Goal: Transaction & Acquisition: Purchase product/service

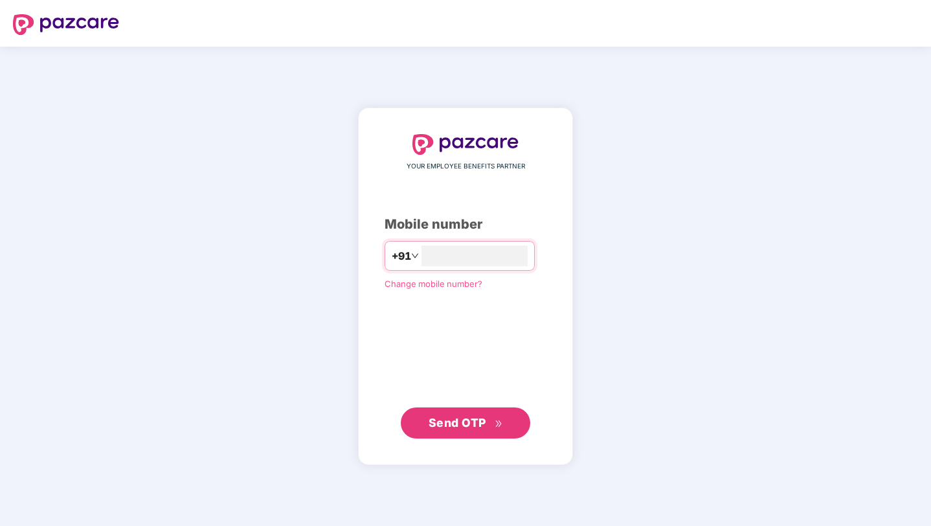
type input "**********"
click at [482, 258] on input "number" at bounding box center [475, 255] width 106 height 21
type input "**********"
click at [451, 420] on span "Send OTP" at bounding box center [458, 422] width 58 height 14
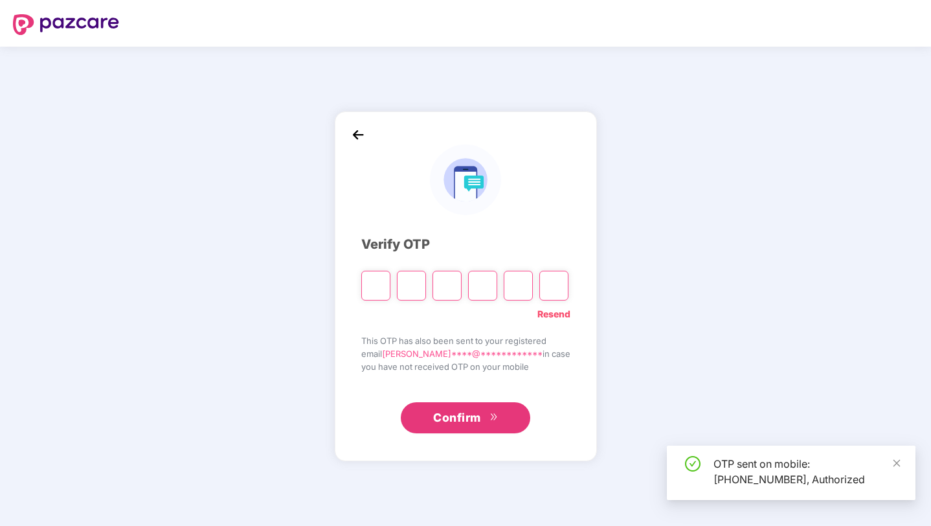
click at [902, 464] on div "OTP sent on mobile: [PHONE_NUMBER], Authorized" at bounding box center [791, 473] width 249 height 54
click at [896, 466] on icon "close" at bounding box center [897, 463] width 9 height 9
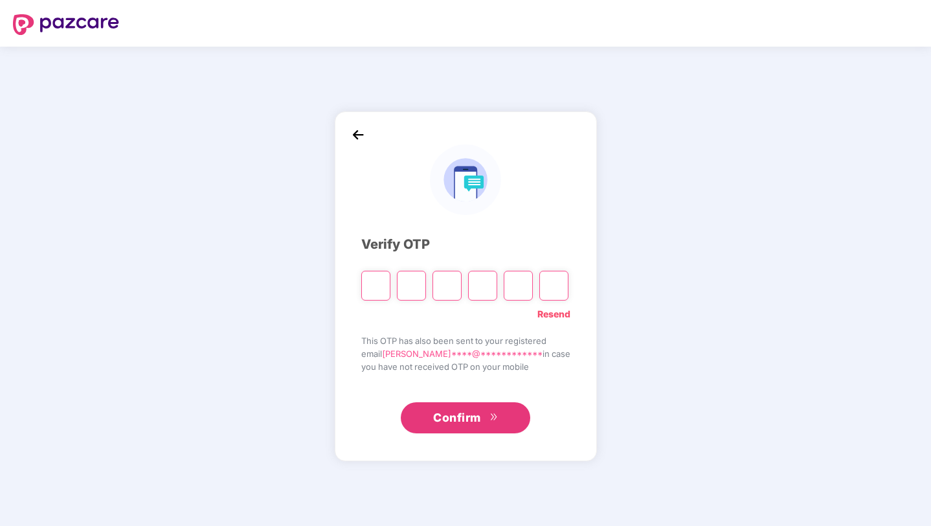
click at [370, 280] on input "Please enter verification code. Digit 1" at bounding box center [375, 286] width 29 height 30
type input "*"
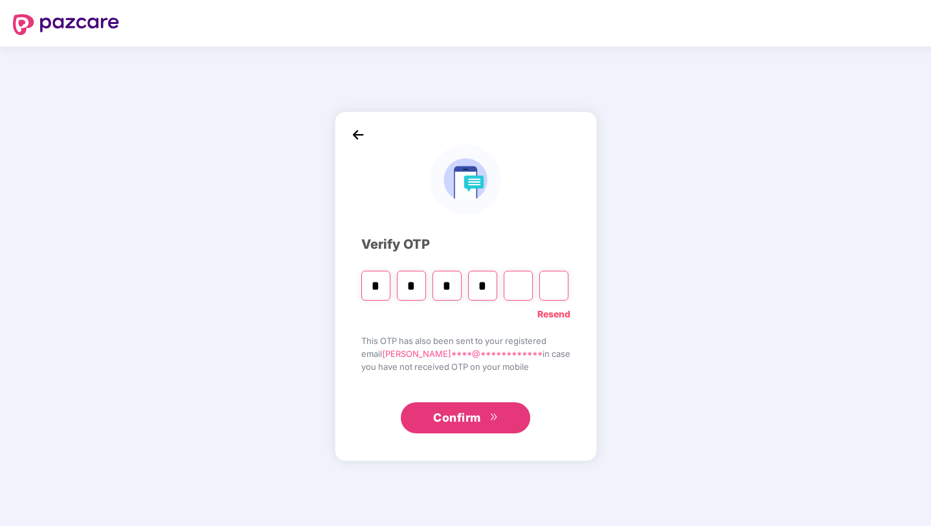
type input "*"
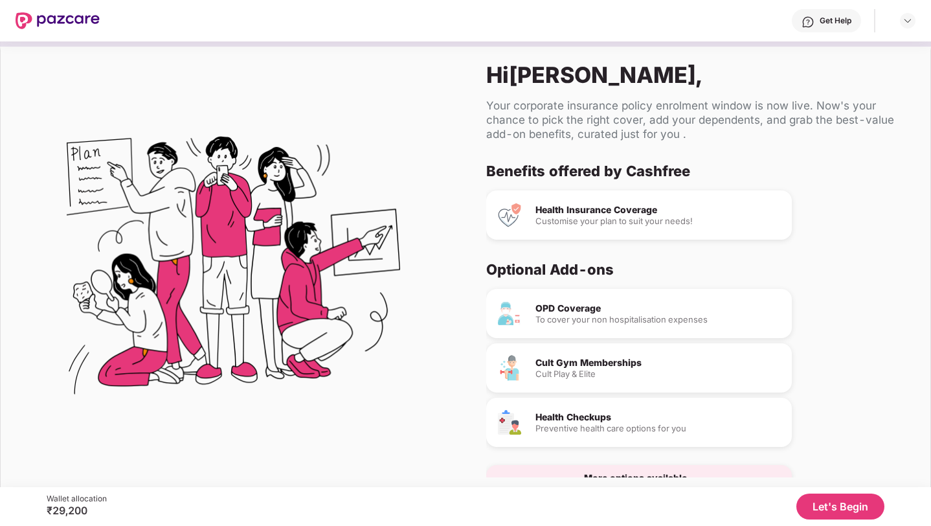
click at [534, 303] on div "OPD Coverage To cover your non hospitalisation expenses" at bounding box center [639, 313] width 306 height 49
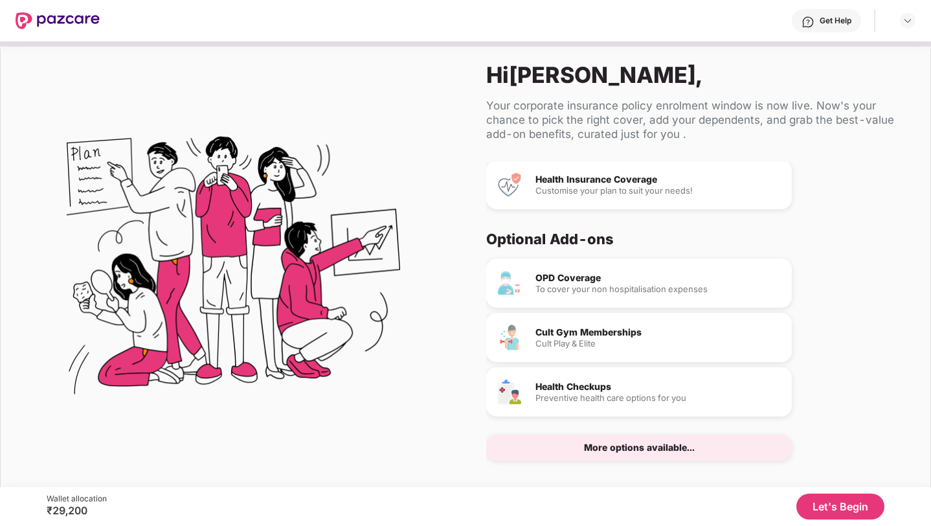
scroll to position [34, 0]
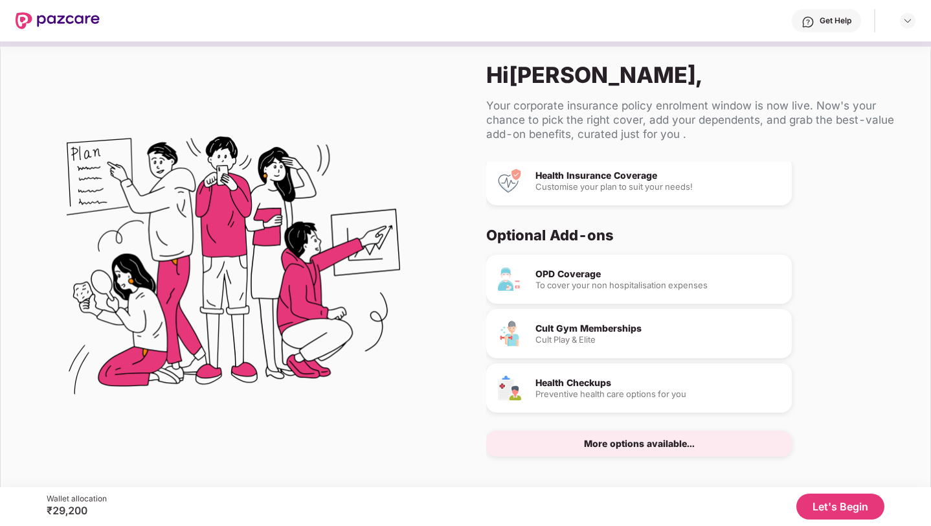
click at [819, 503] on button "Let's Begin" at bounding box center [841, 507] width 88 height 26
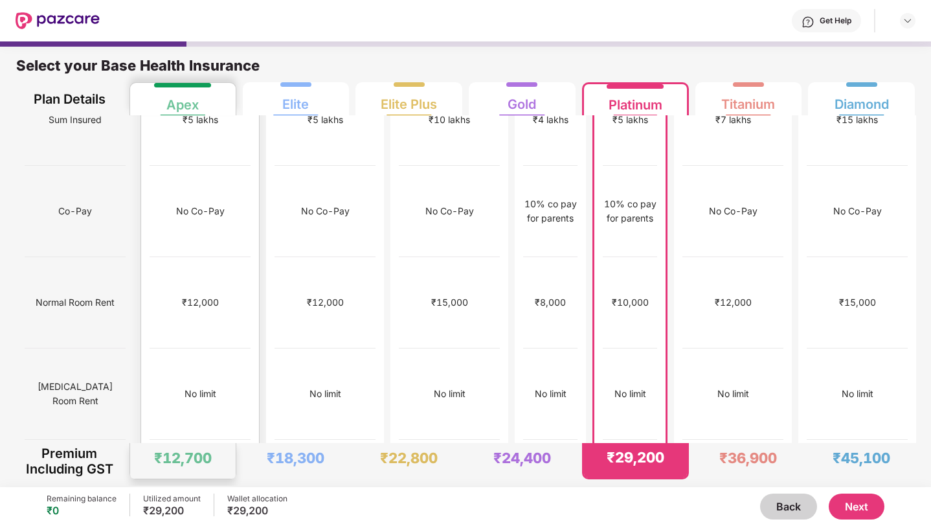
scroll to position [0, 0]
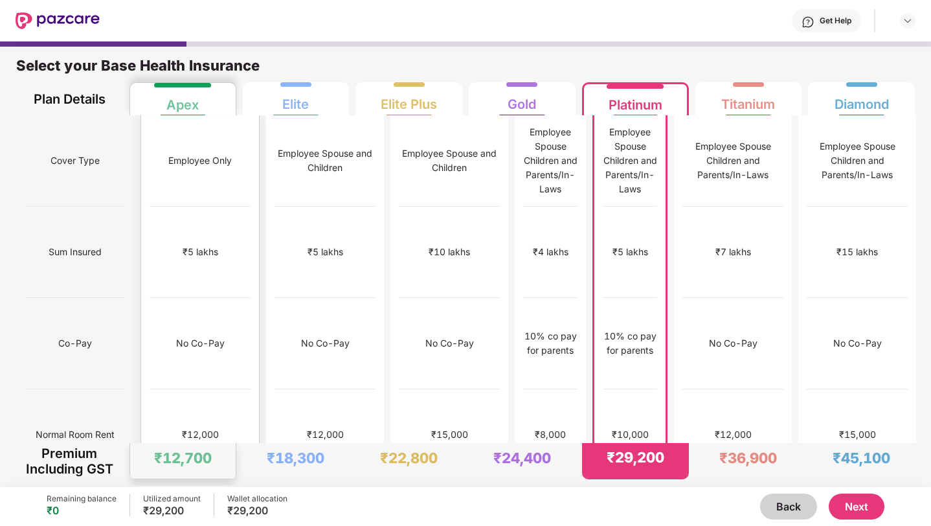
click at [183, 300] on div "No Co-Pay" at bounding box center [200, 343] width 101 height 91
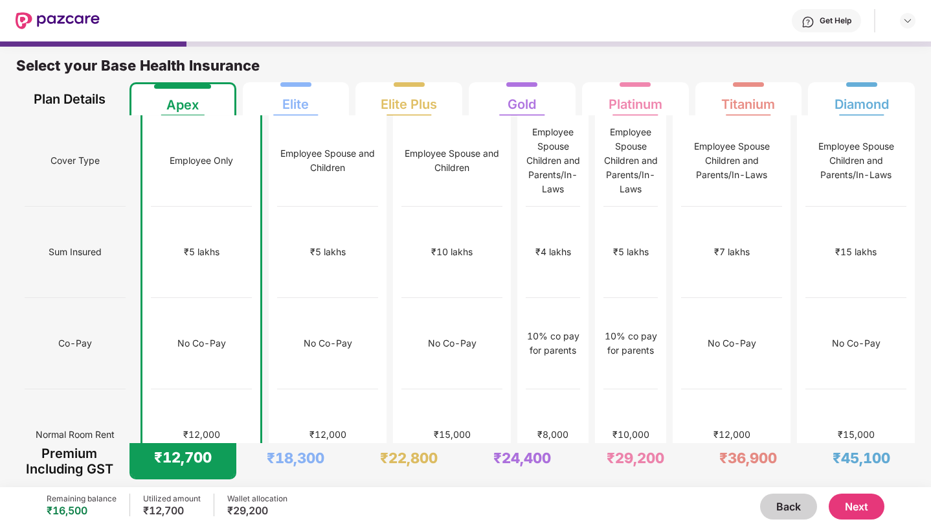
click at [852, 499] on button "Next" at bounding box center [857, 507] width 56 height 26
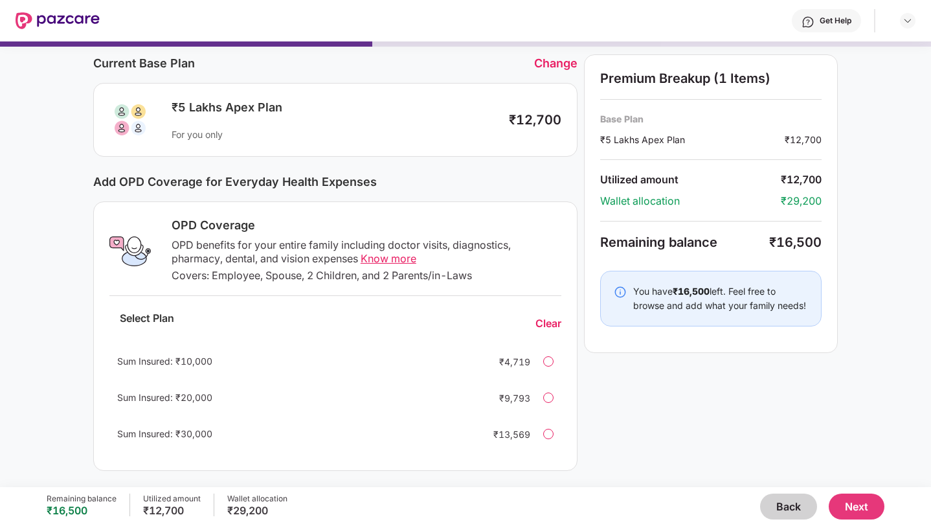
scroll to position [52, 0]
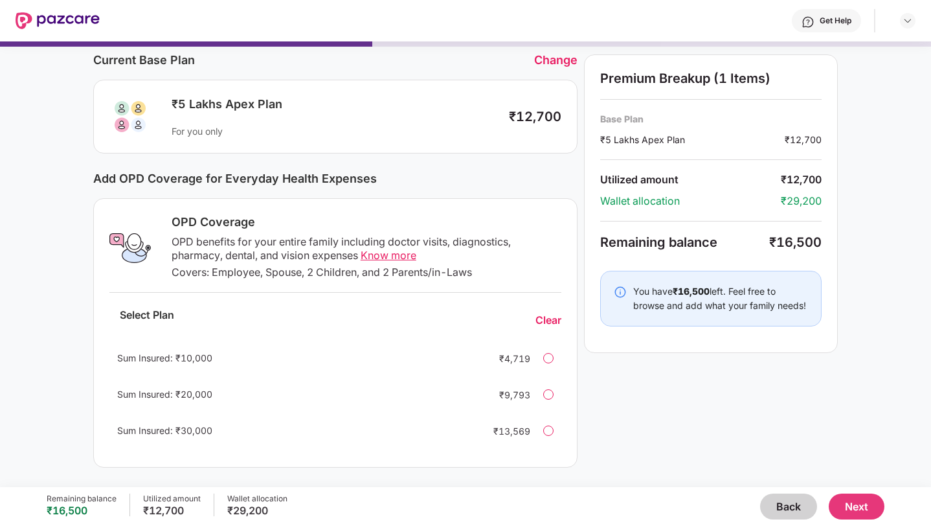
click at [551, 429] on div at bounding box center [548, 431] width 10 height 10
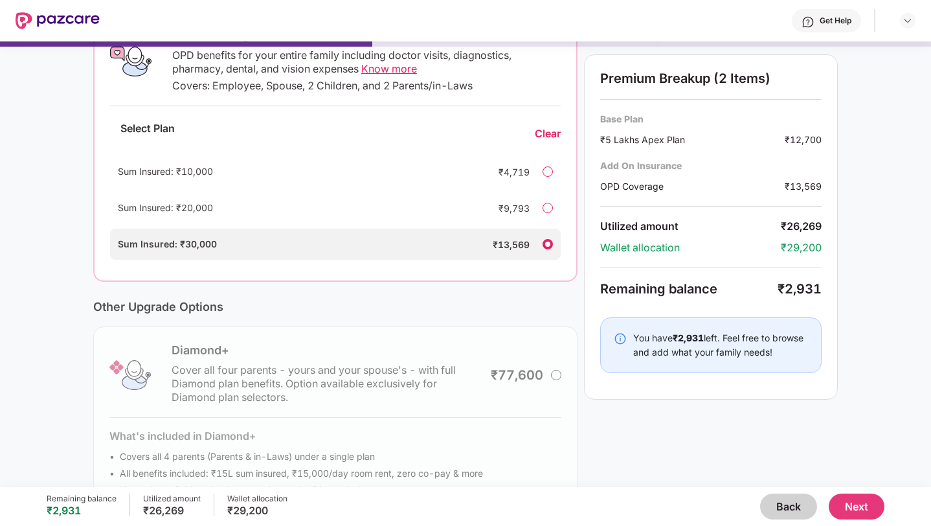
scroll to position [170, 0]
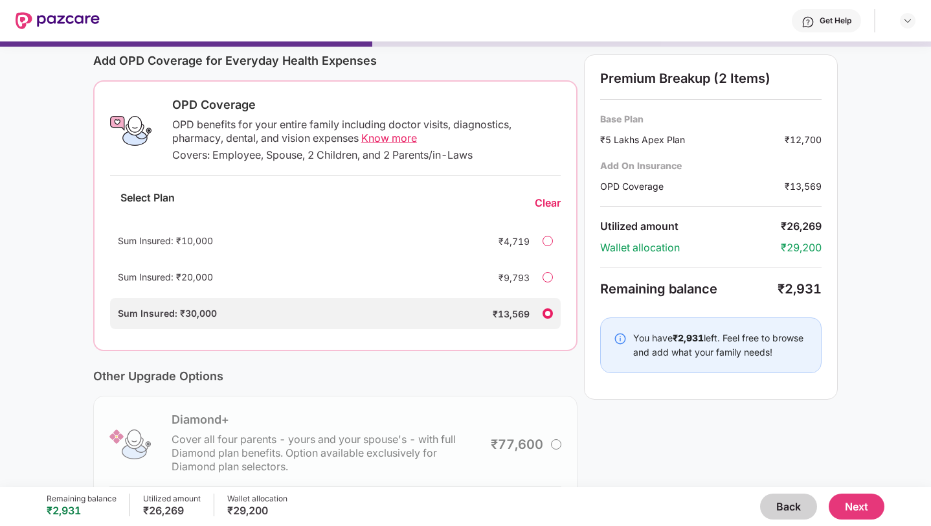
click at [546, 205] on div "Clear" at bounding box center [548, 203] width 26 height 14
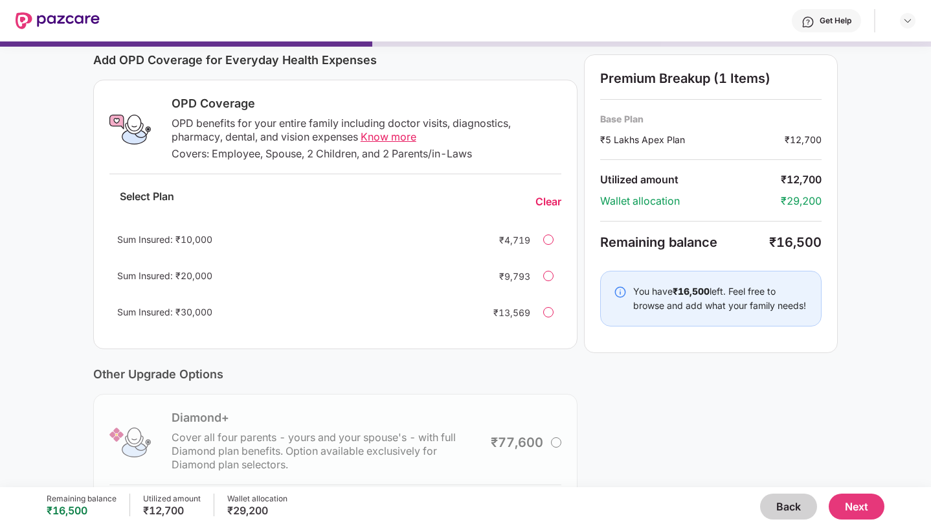
scroll to position [0, 0]
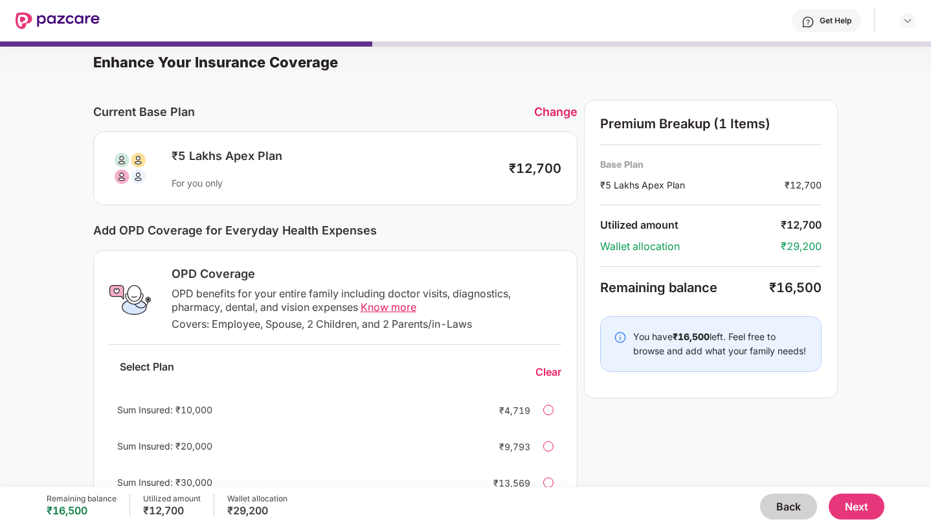
click at [856, 506] on button "Next" at bounding box center [857, 507] width 56 height 26
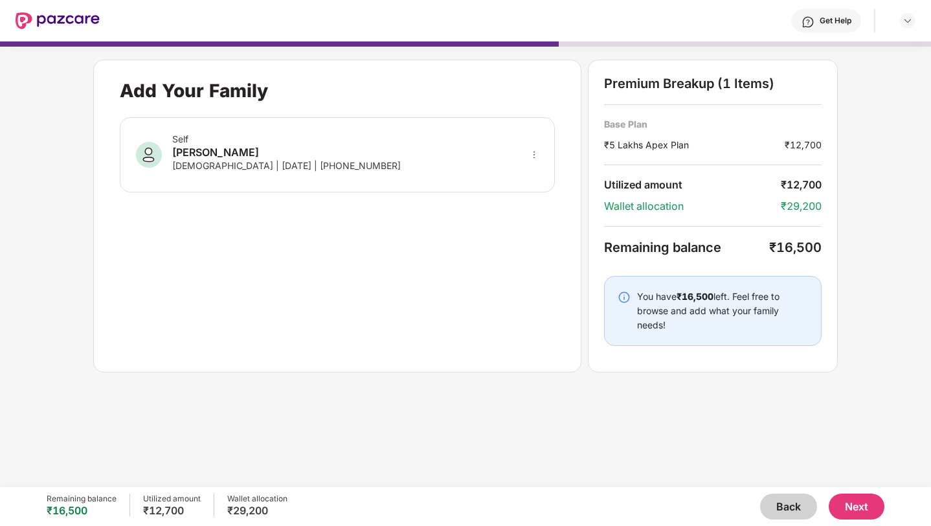
click at [793, 510] on button "Back" at bounding box center [788, 507] width 57 height 26
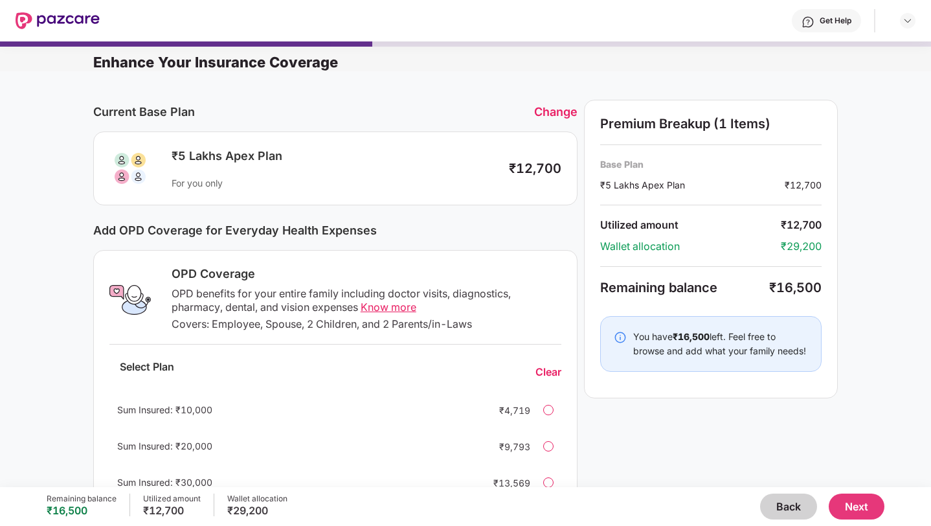
scroll to position [110, 0]
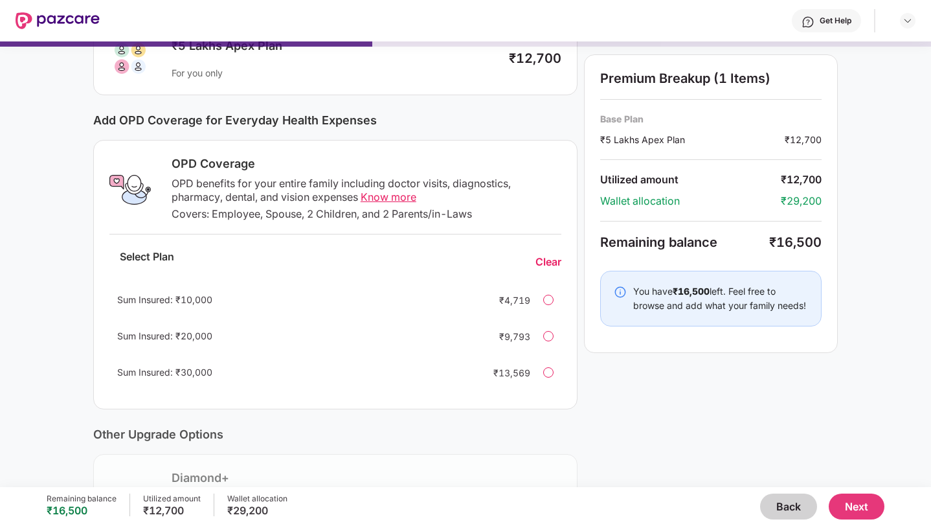
click at [551, 379] on div "Sum Insured: ₹30,000 ₹13,569" at bounding box center [335, 372] width 452 height 31
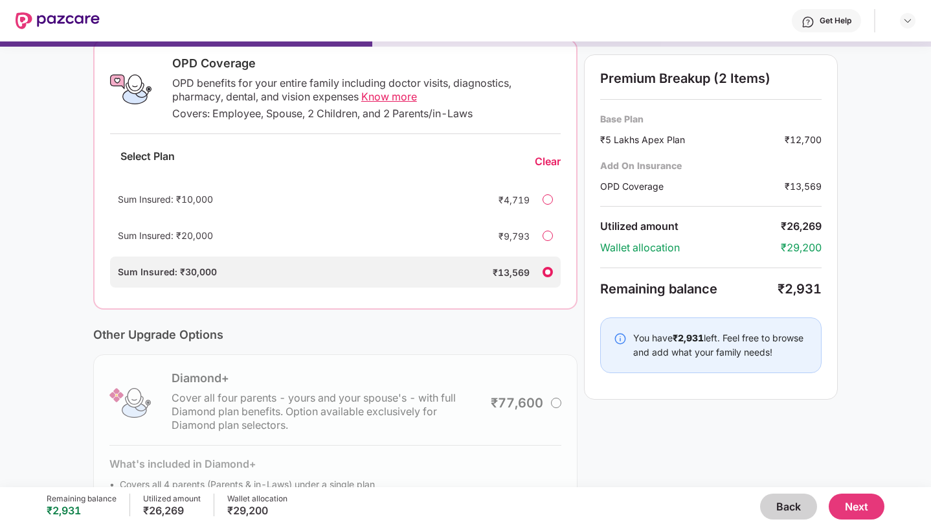
scroll to position [284, 0]
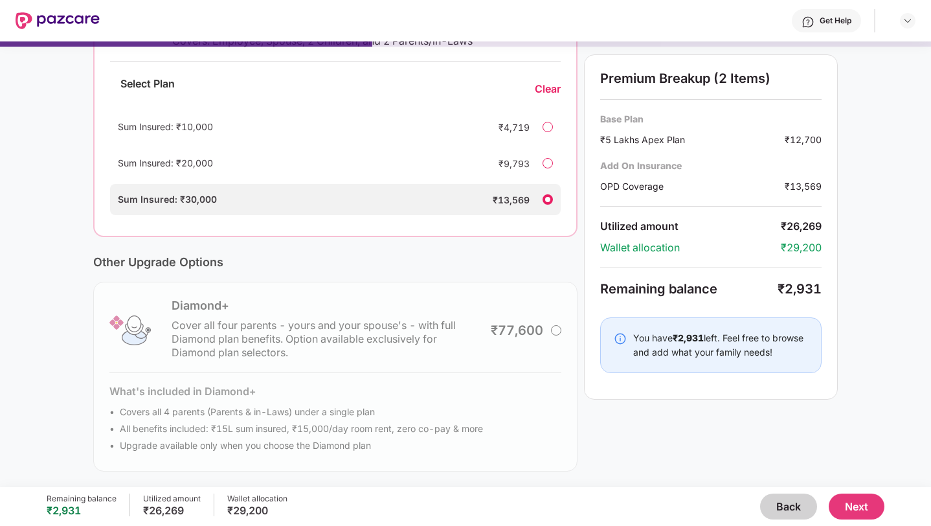
click at [878, 510] on button "Next" at bounding box center [857, 507] width 56 height 26
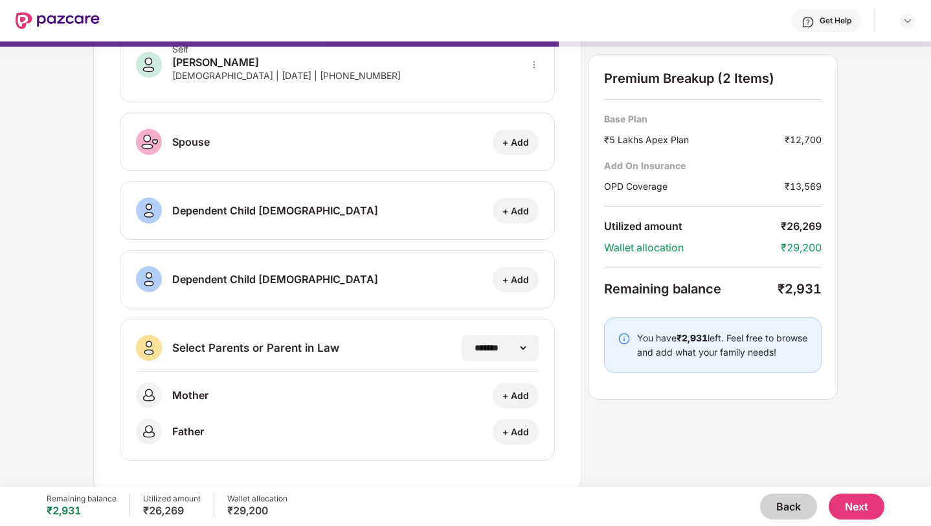
scroll to position [87, 0]
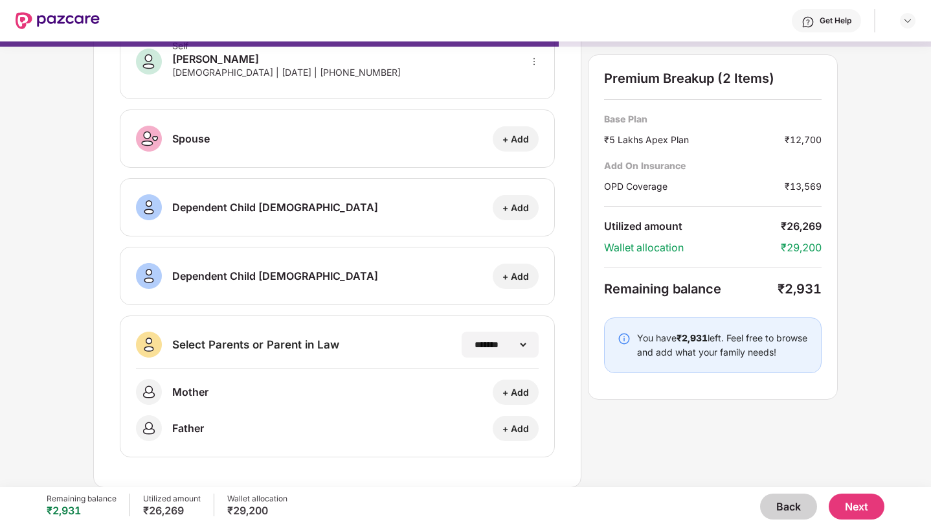
click at [517, 394] on div "+ Add" at bounding box center [516, 392] width 27 height 12
select select "******"
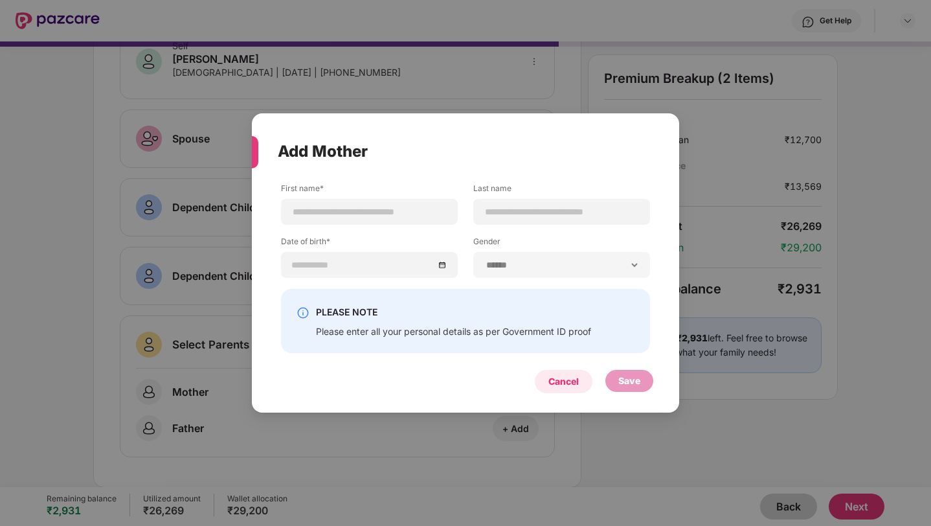
click at [564, 389] on div "Cancel" at bounding box center [564, 381] width 58 height 23
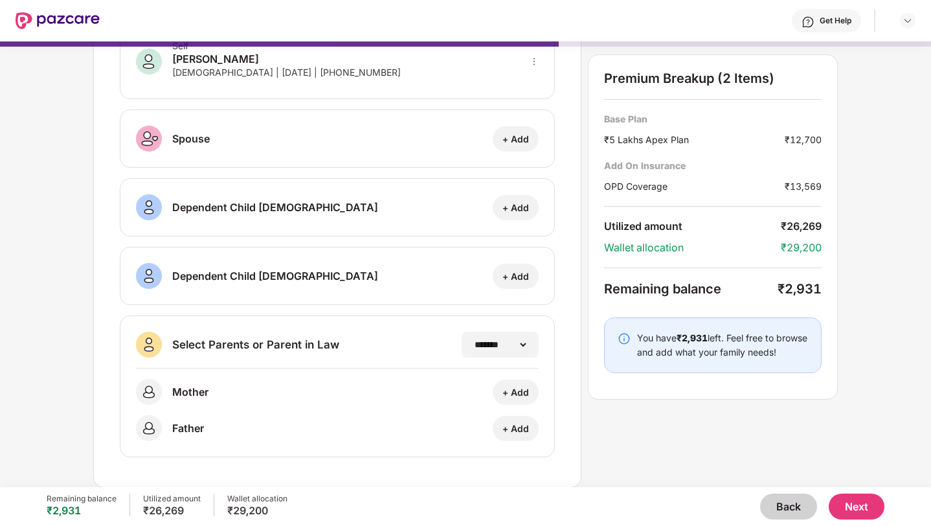
click at [844, 503] on button "Next" at bounding box center [857, 507] width 56 height 26
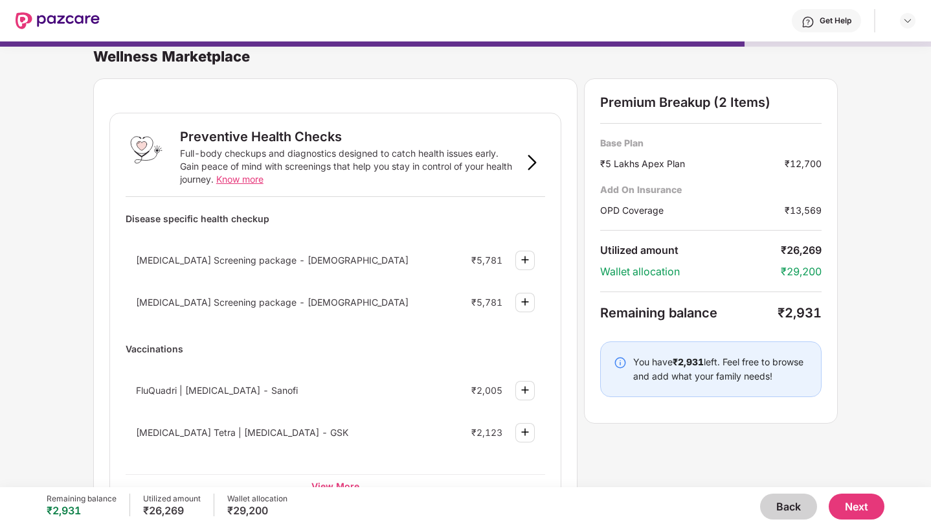
scroll to position [0, 0]
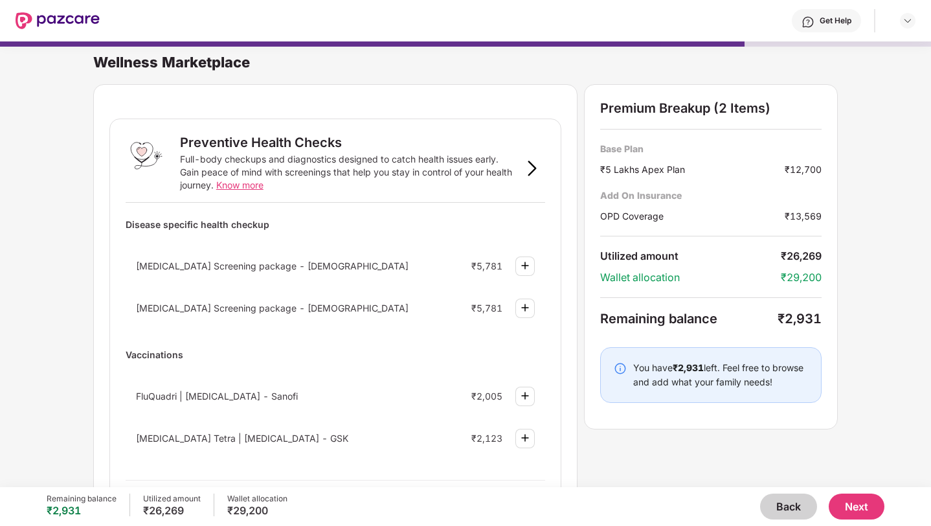
click at [851, 499] on button "Next" at bounding box center [857, 507] width 56 height 26
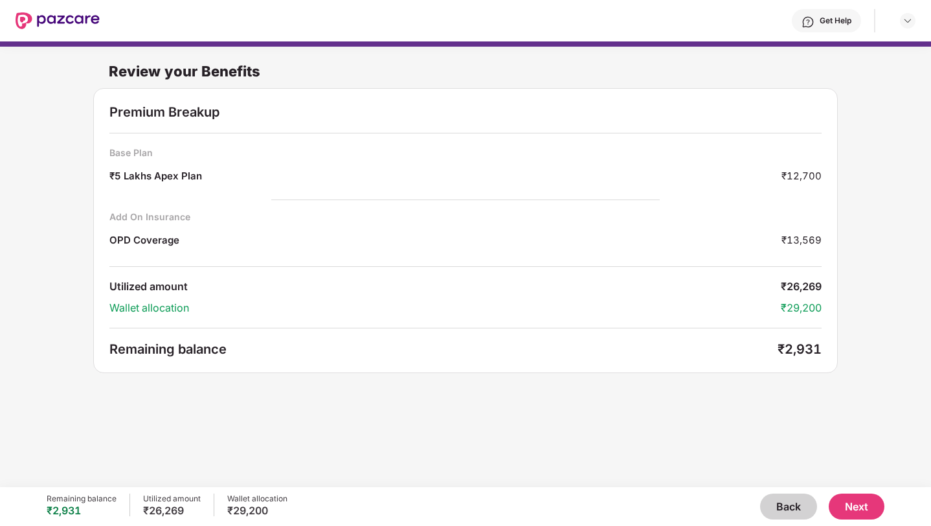
click at [796, 505] on button "Back" at bounding box center [788, 507] width 57 height 26
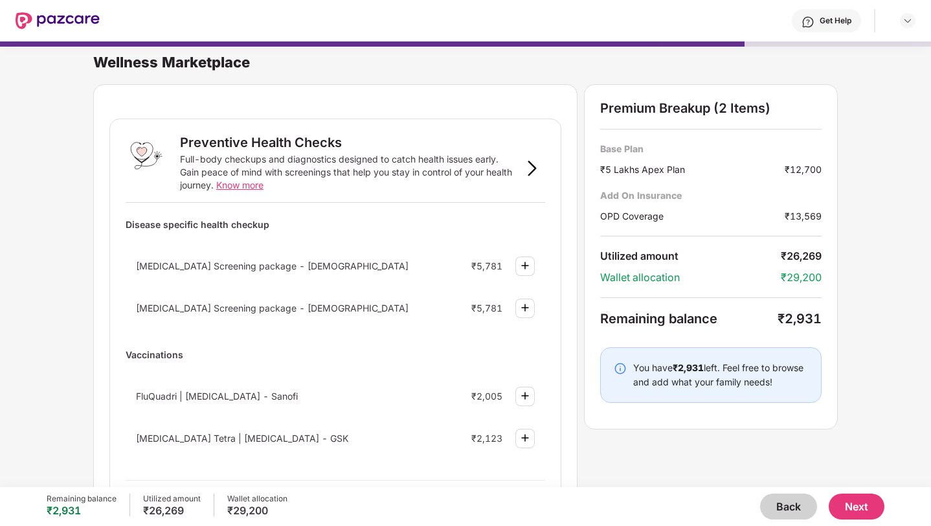
click at [797, 504] on button "Back" at bounding box center [788, 507] width 57 height 26
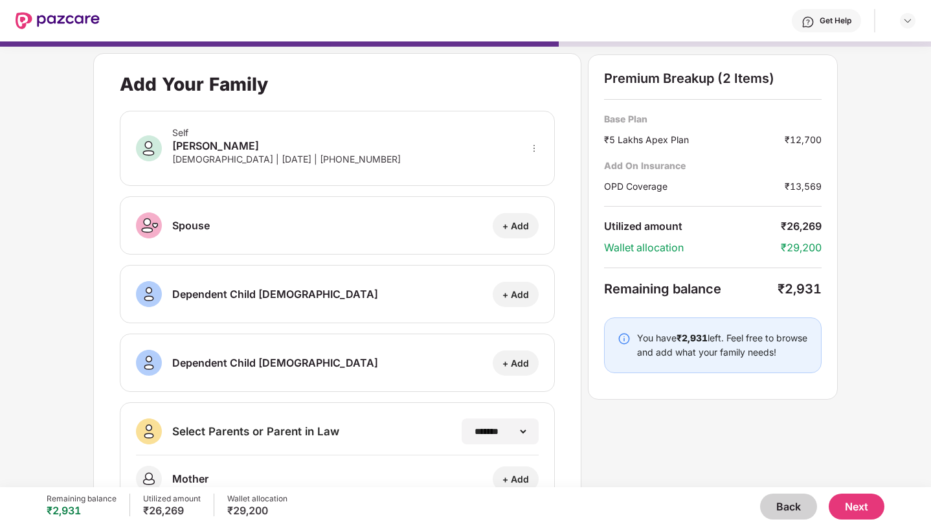
click at [797, 504] on button "Back" at bounding box center [788, 507] width 57 height 26
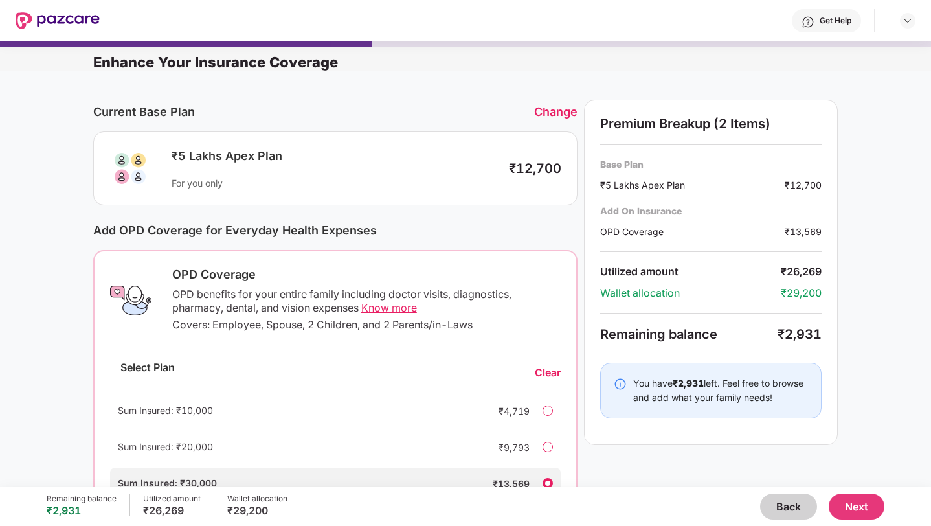
click at [797, 504] on button "Back" at bounding box center [788, 507] width 57 height 26
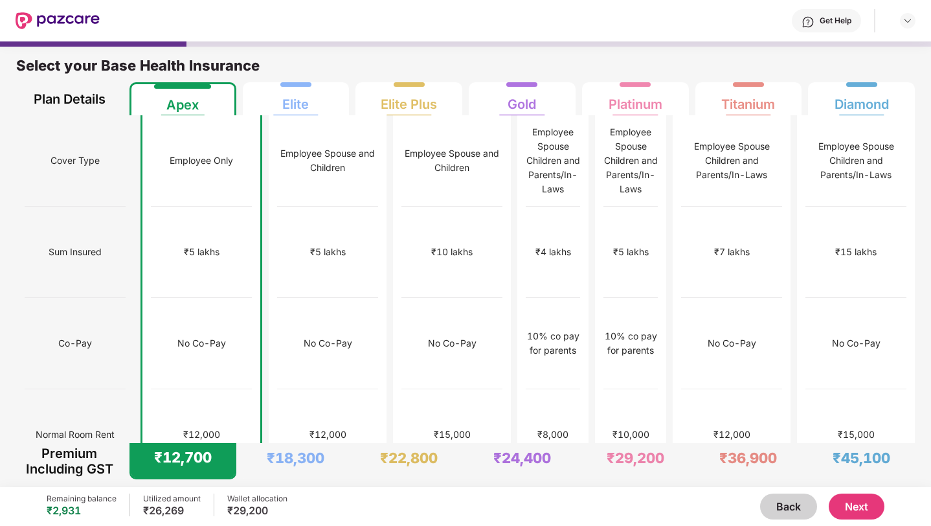
click at [674, 33] on div "Get Help" at bounding box center [508, 20] width 816 height 41
